Goal: Information Seeking & Learning: Learn about a topic

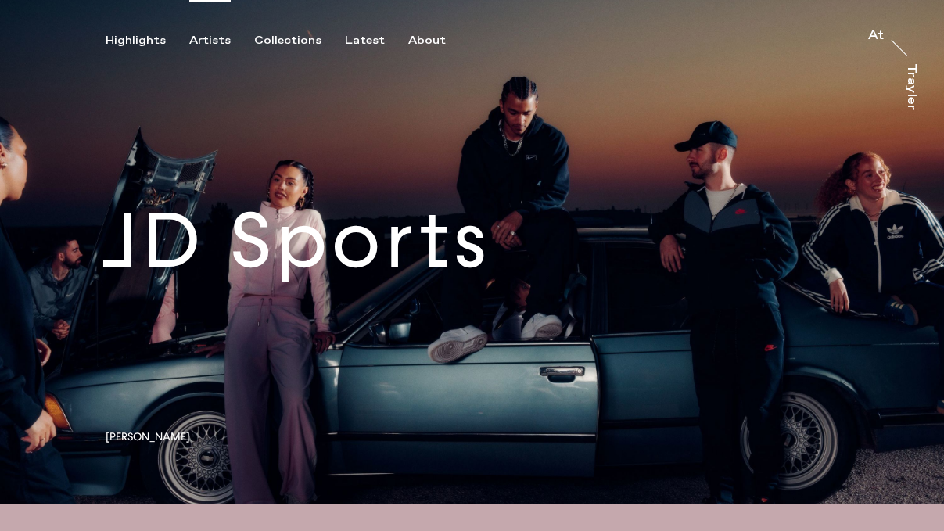
click at [218, 38] on div "Artists" at bounding box center [209, 41] width 41 height 14
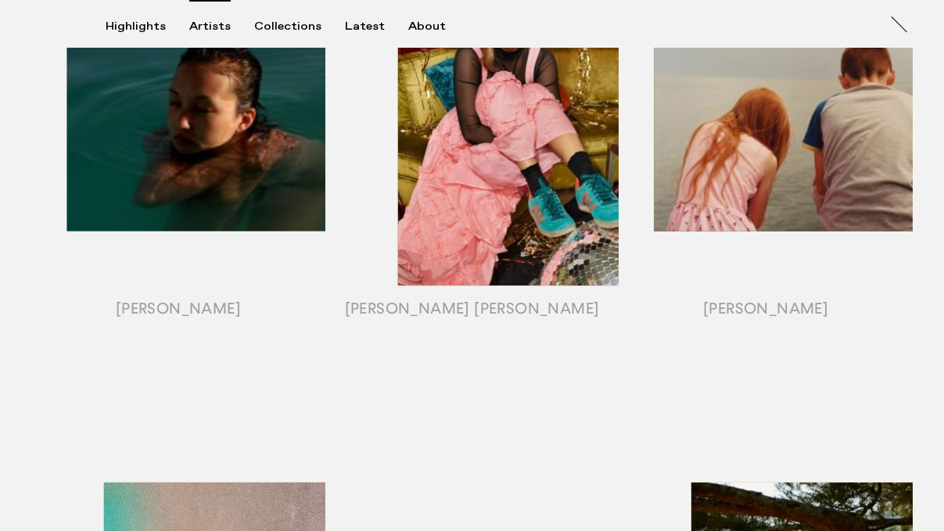
scroll to position [848, 0]
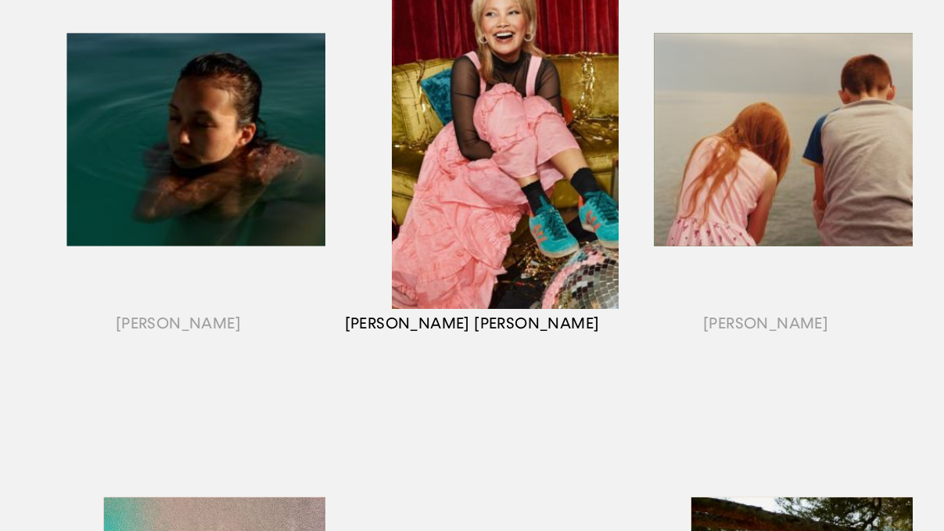
click at [460, 223] on div "button" at bounding box center [473, 159] width 294 height 488
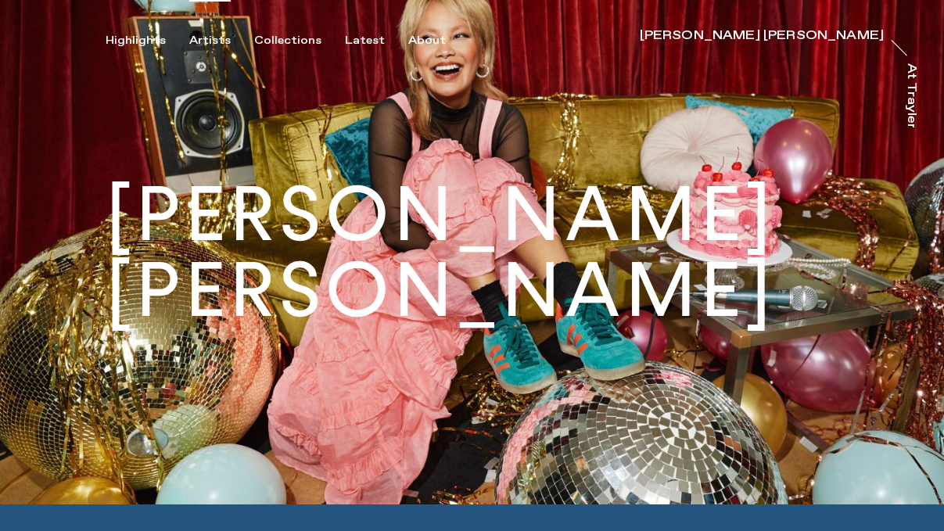
click at [214, 41] on div "Artists" at bounding box center [209, 41] width 41 height 14
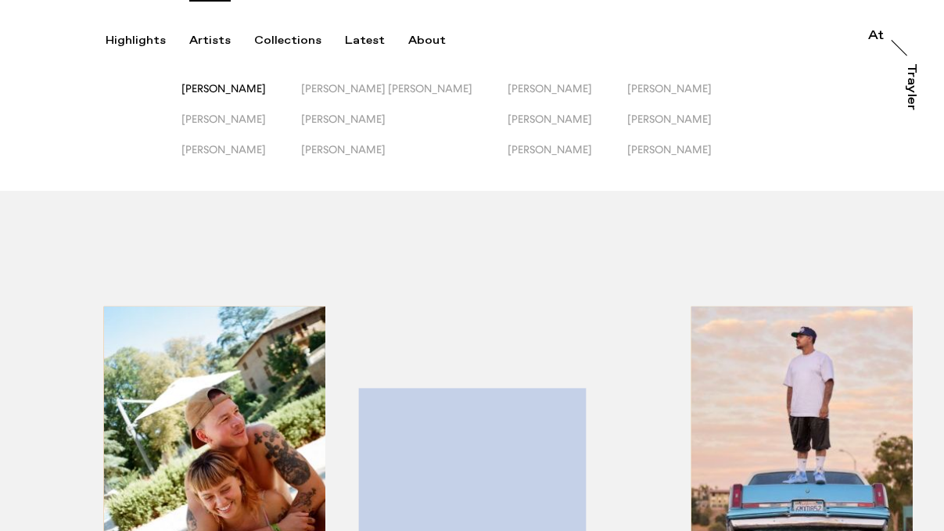
click at [225, 86] on span "[PERSON_NAME]" at bounding box center [224, 88] width 85 height 13
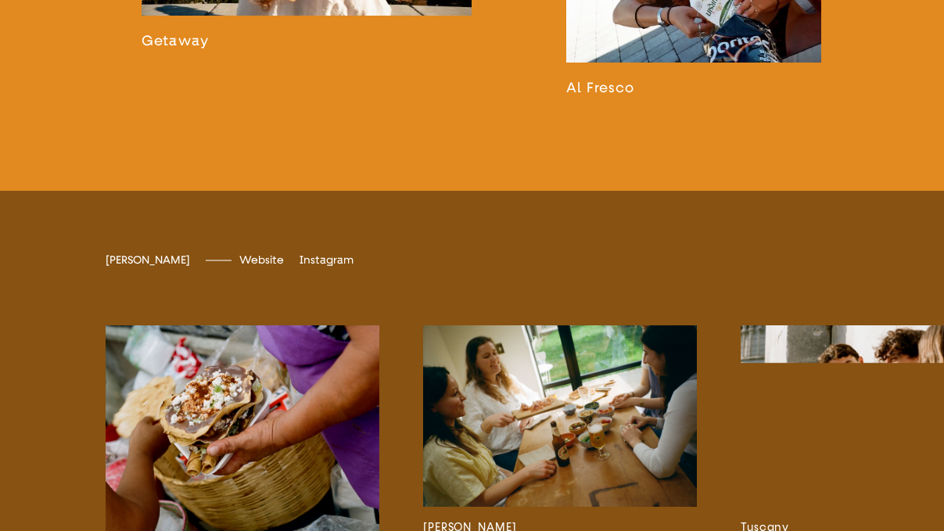
scroll to position [2482, 0]
